Goal: Navigation & Orientation: Go to known website

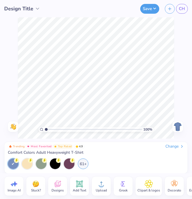
click at [174, 148] on div "Change" at bounding box center [175, 146] width 19 height 5
